Goal: Task Accomplishment & Management: Use online tool/utility

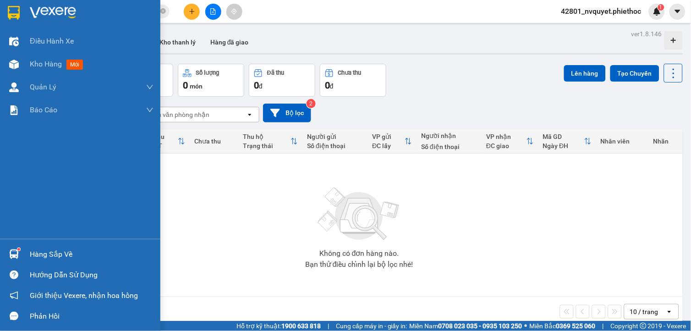
click at [24, 251] on div "Hàng sắp về" at bounding box center [80, 254] width 160 height 21
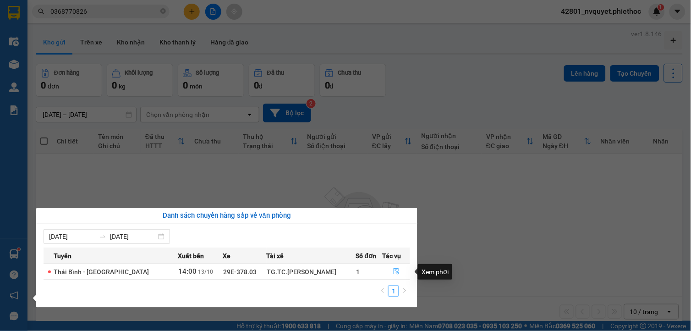
click at [393, 272] on icon "file-done" at bounding box center [396, 271] width 6 height 6
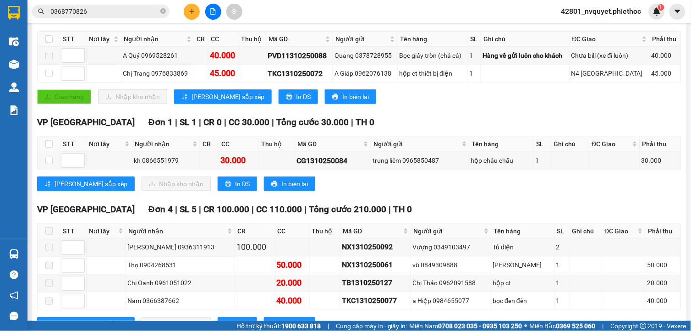
scroll to position [198, 0]
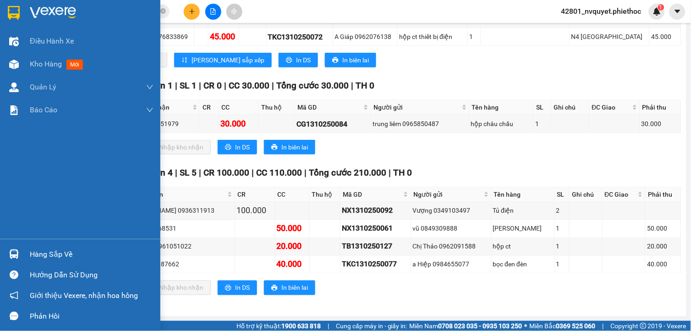
click at [24, 251] on div "Hàng sắp về" at bounding box center [80, 254] width 160 height 21
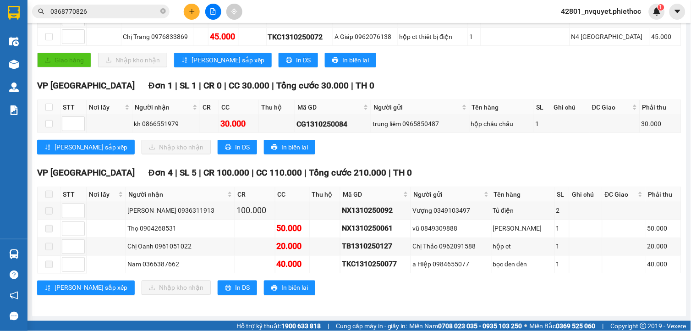
click at [438, 160] on section "Kết quả tìm kiếm ( 62 ) Bộ lọc Mã ĐH Trạng thái Món hàng Thu hộ Tổng cước Chưa …" at bounding box center [345, 165] width 691 height 331
click at [50, 126] on input "checkbox" at bounding box center [48, 123] width 7 height 7
checkbox input "true"
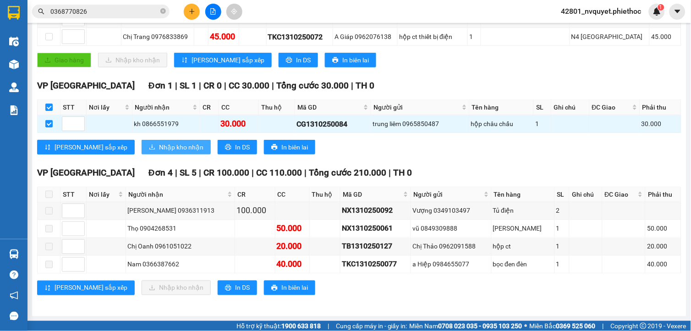
click at [142, 147] on button "Nhập kho nhận" at bounding box center [176, 147] width 69 height 15
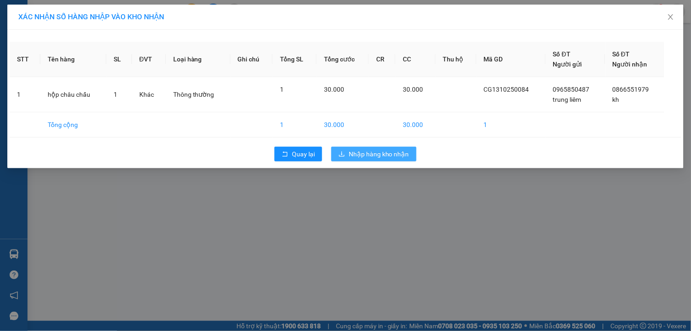
click at [387, 158] on span "Nhập hàng kho nhận" at bounding box center [379, 154] width 60 height 10
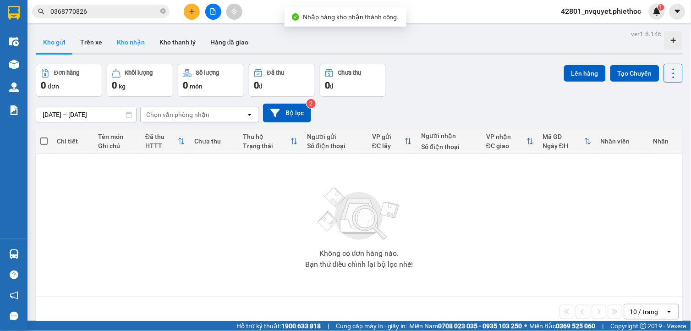
drag, startPoint x: 143, startPoint y: 39, endPoint x: 142, endPoint y: 45, distance: 6.1
click at [143, 39] on button "Kho nhận" at bounding box center [131, 42] width 43 height 22
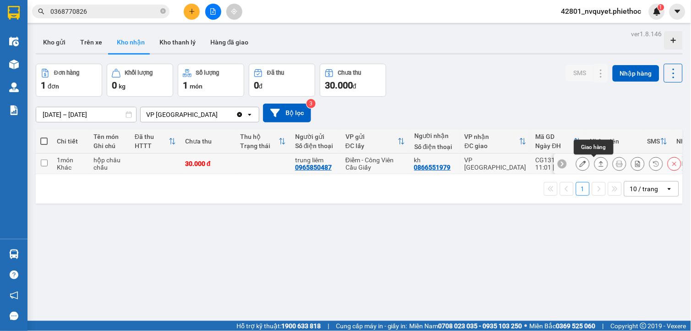
click at [595, 159] on button at bounding box center [601, 164] width 13 height 16
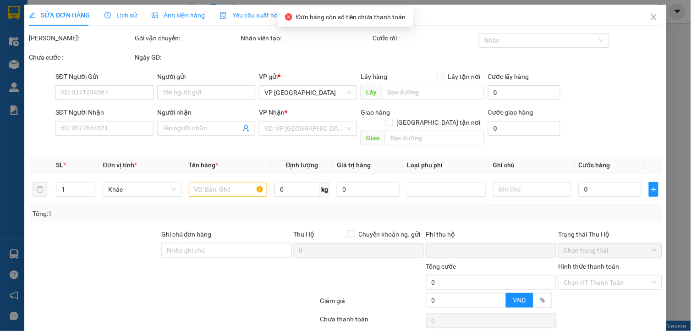
type input "0965850487"
type input "trung liêm"
type input "0866551979"
type input "kh"
type input "0"
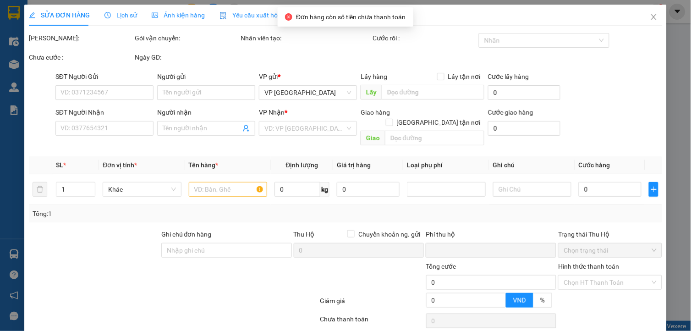
type input "30.000"
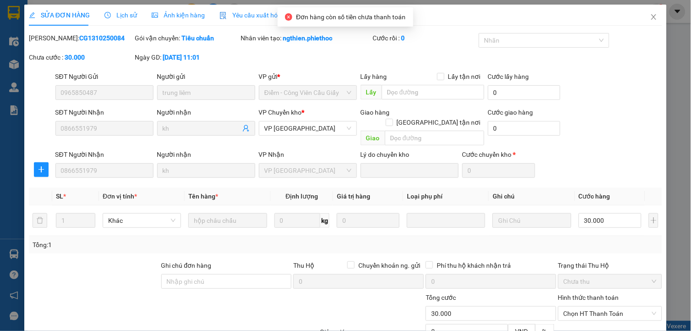
scroll to position [88, 0]
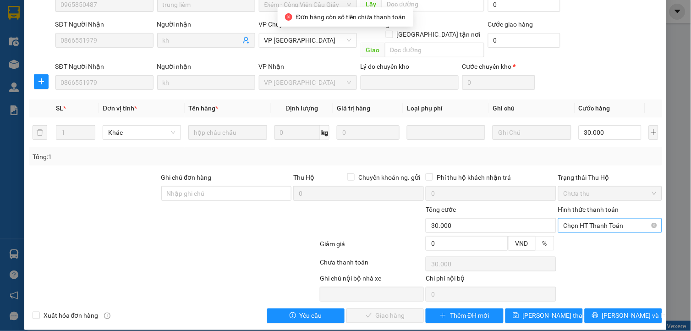
click at [584, 219] on span "Chọn HT Thanh Toán" at bounding box center [610, 226] width 93 height 14
click at [579, 226] on div "Tại văn phòng" at bounding box center [604, 233] width 103 height 15
type input "0"
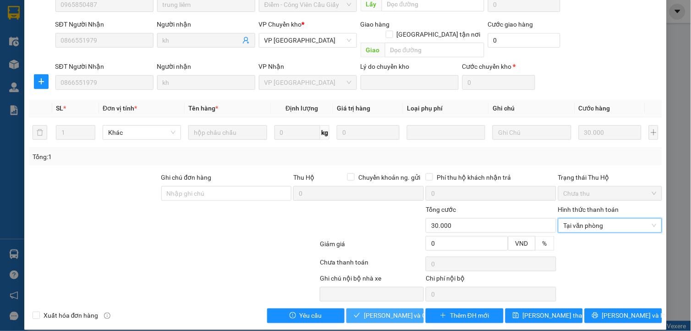
click at [390, 311] on span "[PERSON_NAME] và Giao hàng" at bounding box center [408, 316] width 88 height 10
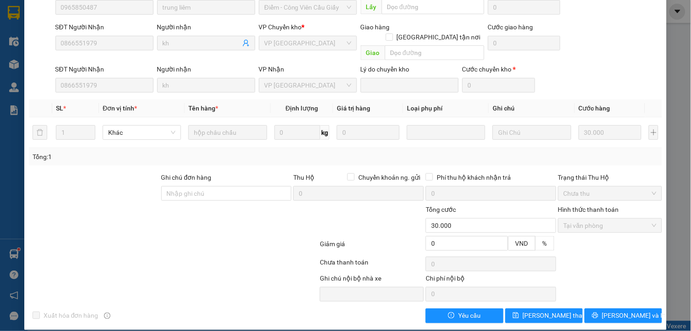
scroll to position [0, 0]
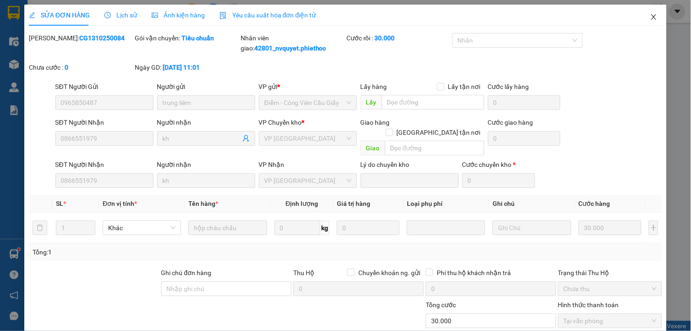
click at [647, 13] on span "Close" at bounding box center [654, 18] width 26 height 26
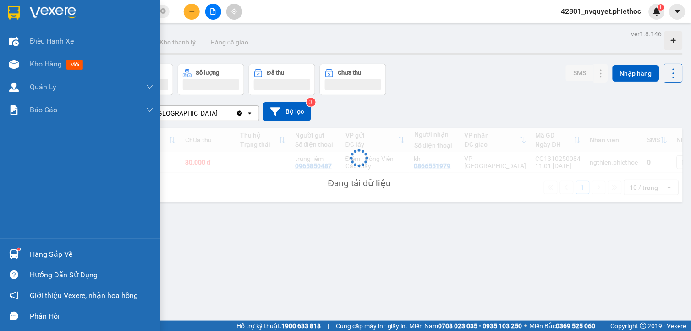
click at [28, 253] on div "Hàng sắp về" at bounding box center [80, 254] width 160 height 21
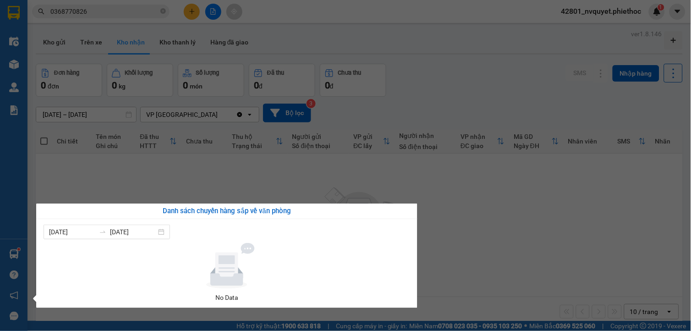
click at [459, 260] on section "Kết quả tìm kiếm ( 62 ) Bộ lọc Mã ĐH Trạng thái Món hàng Thu hộ Tổng cước Chưa …" at bounding box center [345, 165] width 691 height 331
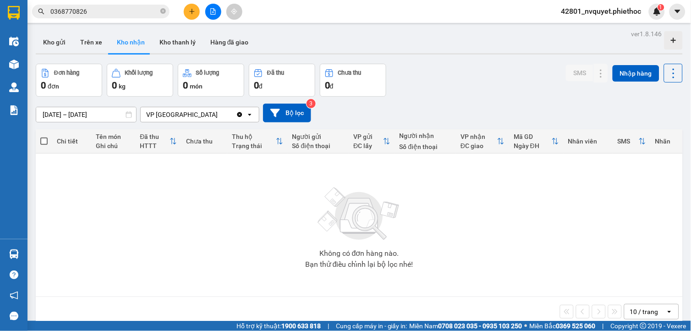
click at [120, 40] on button "Kho nhận" at bounding box center [131, 42] width 43 height 22
click at [54, 39] on button "Kho gửi" at bounding box center [54, 42] width 37 height 22
